Goal: Check status: Check status

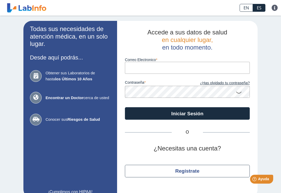
click at [132, 67] on input "Correo Electronico" at bounding box center [187, 68] width 125 height 12
type input "[EMAIL_ADDRESS][DOMAIN_NAME]"
click at [187, 113] on button "Iniciar Sesión" at bounding box center [187, 113] width 125 height 12
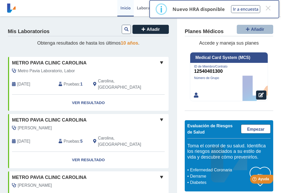
click at [74, 73] on div "Metro Pavia Laboratorio, Labor [DATE] Pruebas : 1 Carolina, [GEOGRAPHIC_DATA]" at bounding box center [77, 81] width 147 height 27
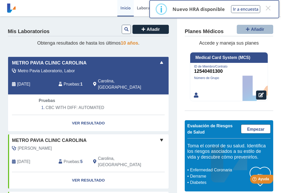
click at [91, 115] on link "Ver Resultado" at bounding box center [88, 123] width 161 height 16
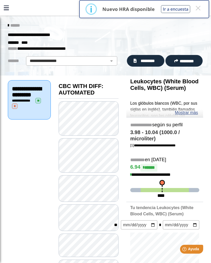
scroll to position [0, 0]
